Goal: Transaction & Acquisition: Purchase product/service

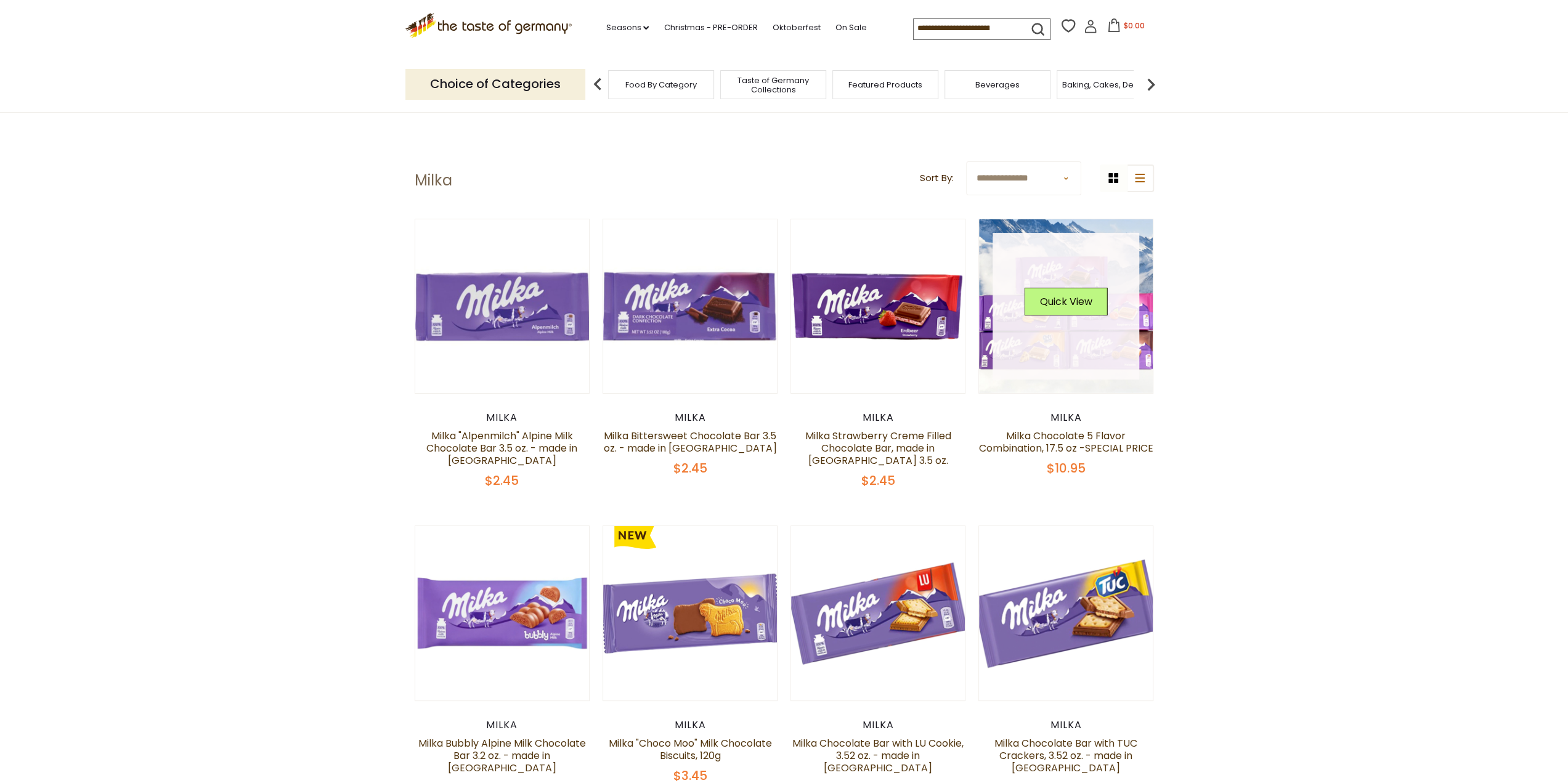
click at [1046, 321] on div "Quick View" at bounding box center [1066, 306] width 83 height 37
click at [1077, 312] on button "Quick View" at bounding box center [1066, 301] width 83 height 27
click at [1075, 244] on link at bounding box center [1065, 306] width 147 height 147
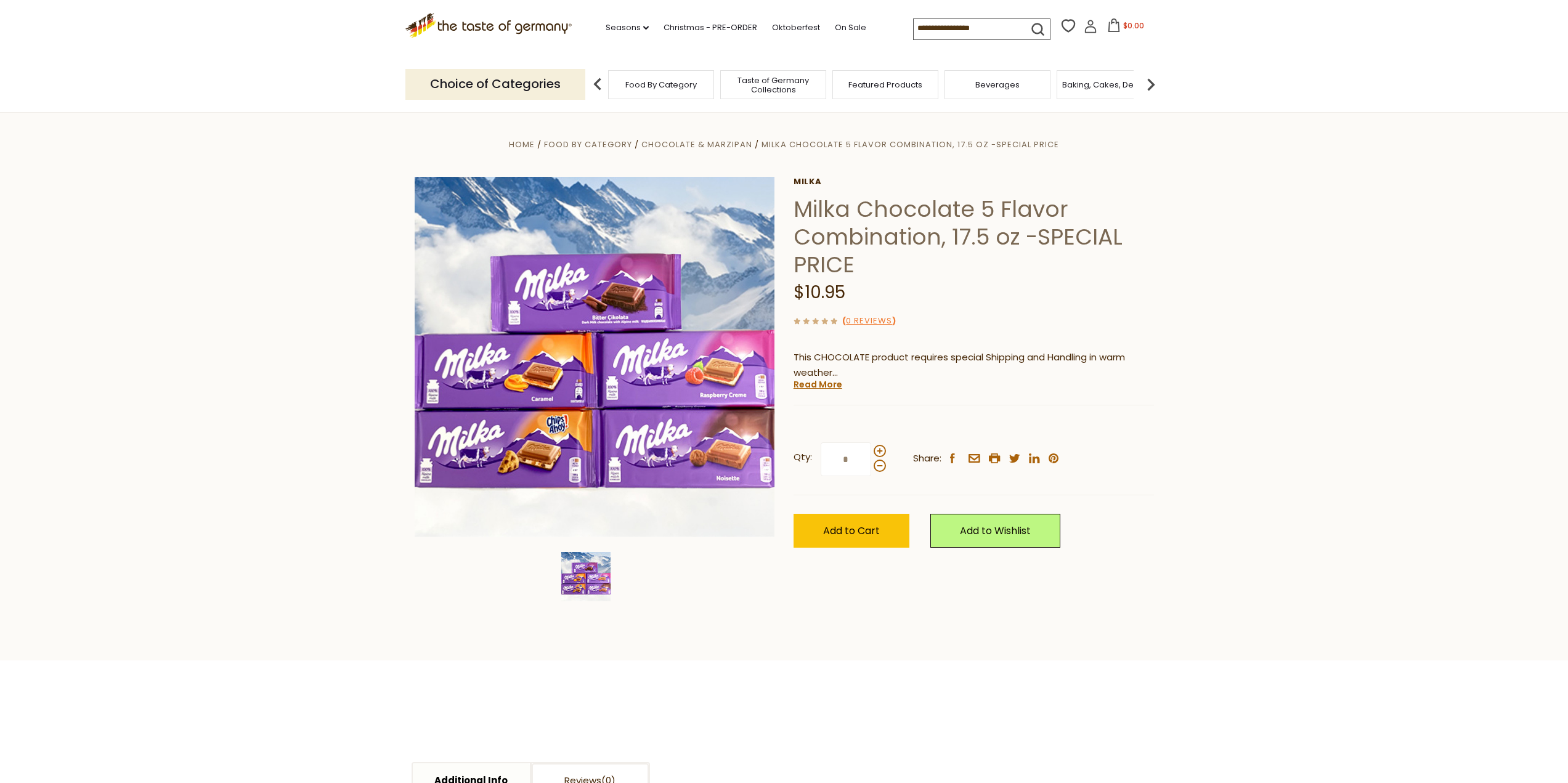
click at [1061, 299] on div "Milka Milka Chocolate 5 Flavor Combination, 17.5 oz -SPECIAL PRICE $10.95 ( 0 R…" at bounding box center [973, 375] width 361 height 398
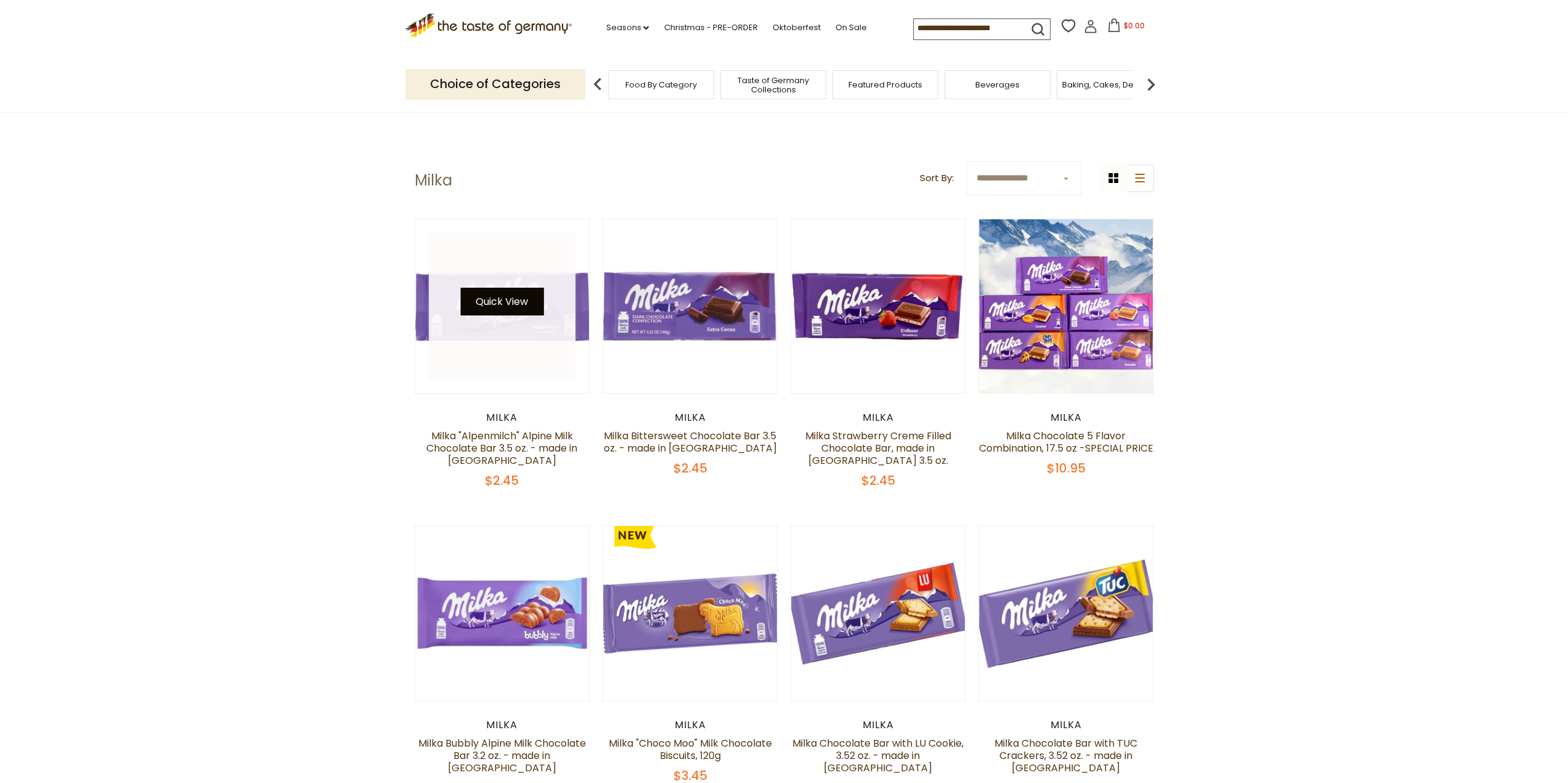
click at [476, 307] on button "Quick View" at bounding box center [502, 301] width 83 height 27
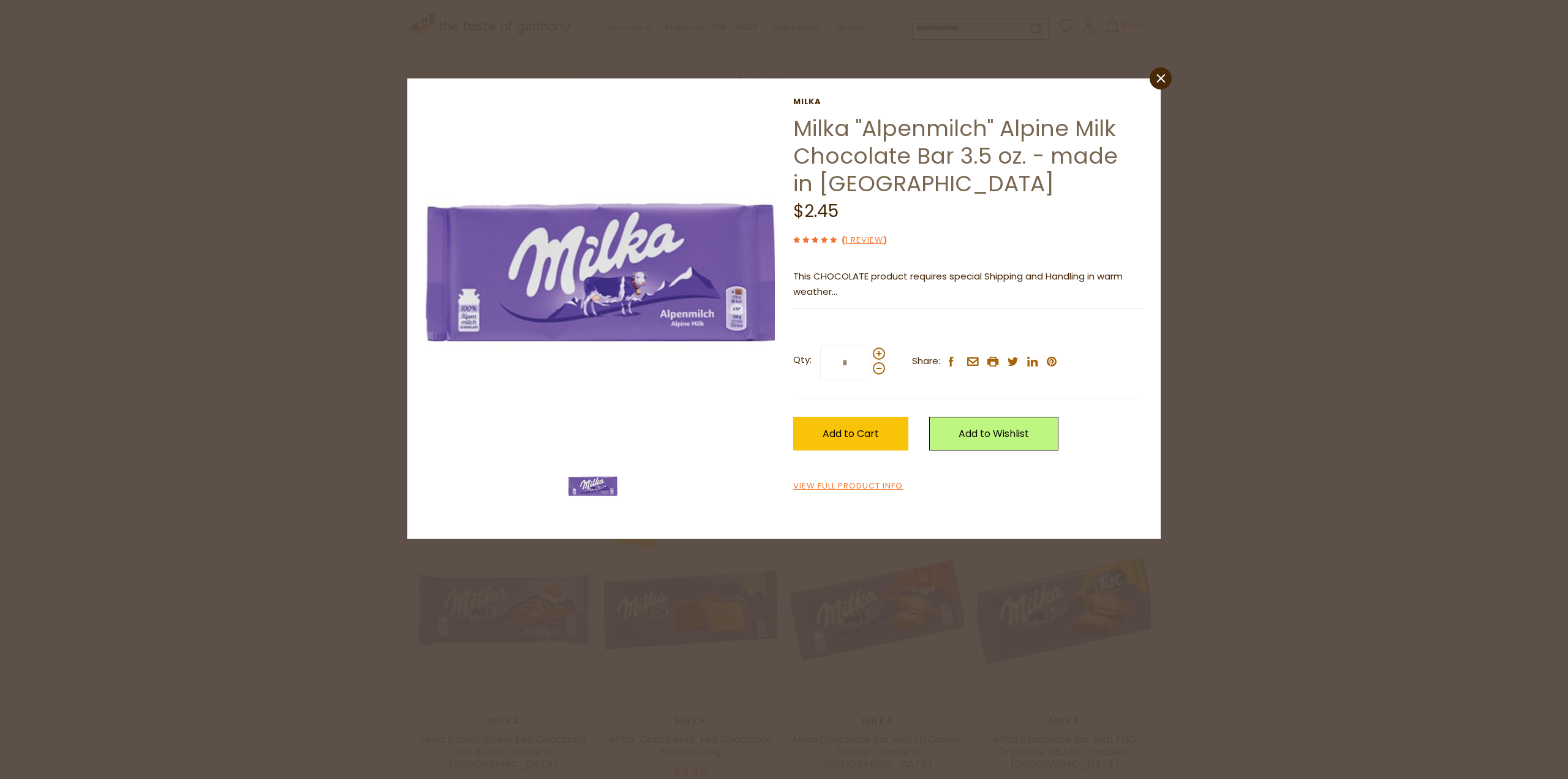
click at [174, 209] on div "close Milka Milka "Alpenmilch" Alpine Milk Chocolate Bar 3.5 oz. - made in Germ…" at bounding box center [784, 389] width 1568 height 779
